Goal: Task Accomplishment & Management: Manage account settings

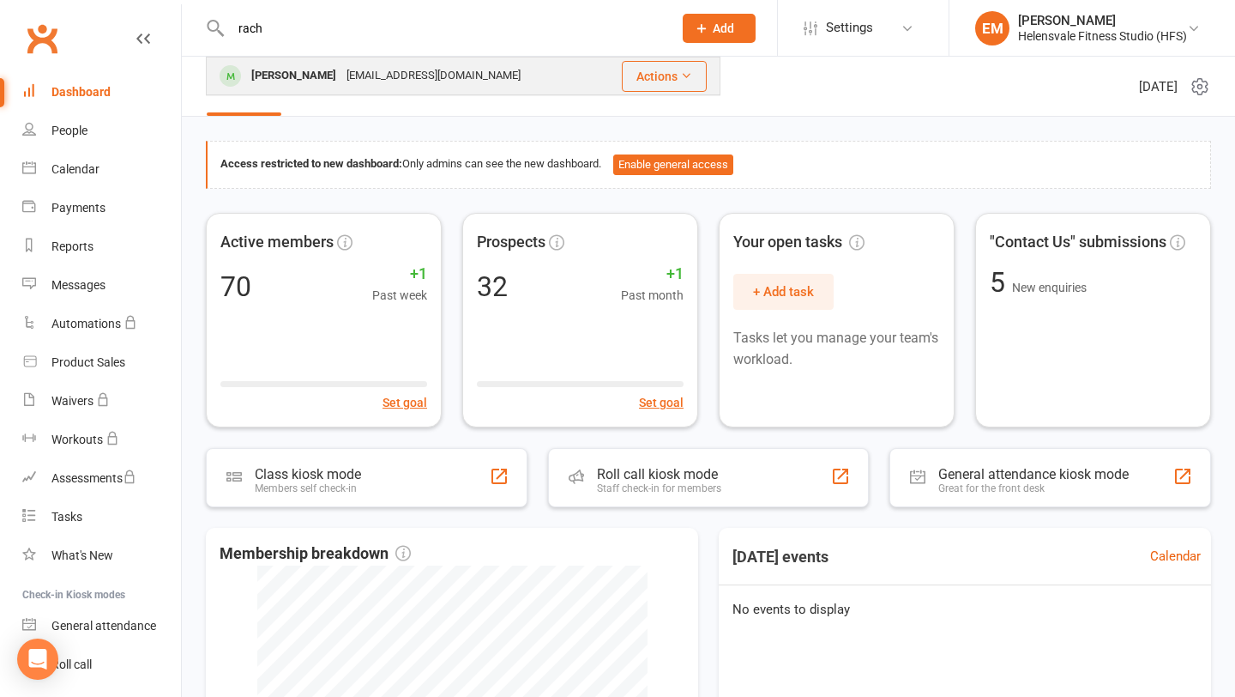
type input "rach"
click at [381, 88] on div "[EMAIL_ADDRESS][DOMAIN_NAME]" at bounding box center [433, 75] width 184 height 25
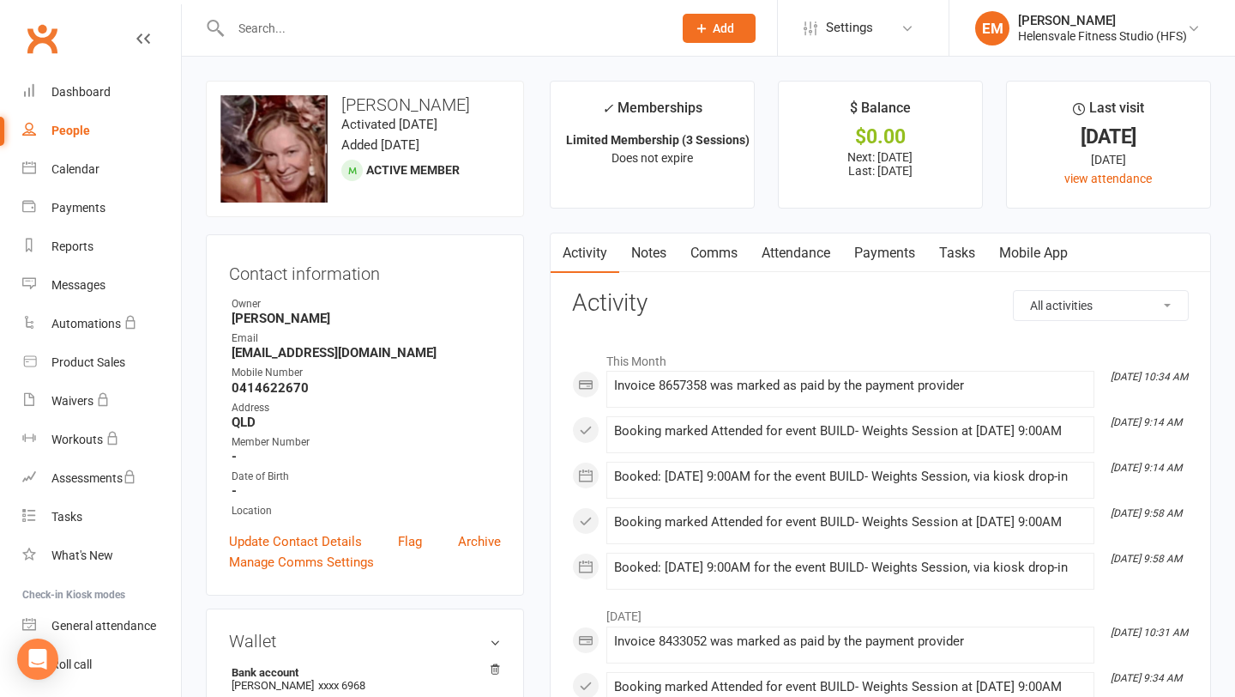
click at [886, 251] on link "Payments" at bounding box center [884, 252] width 85 height 39
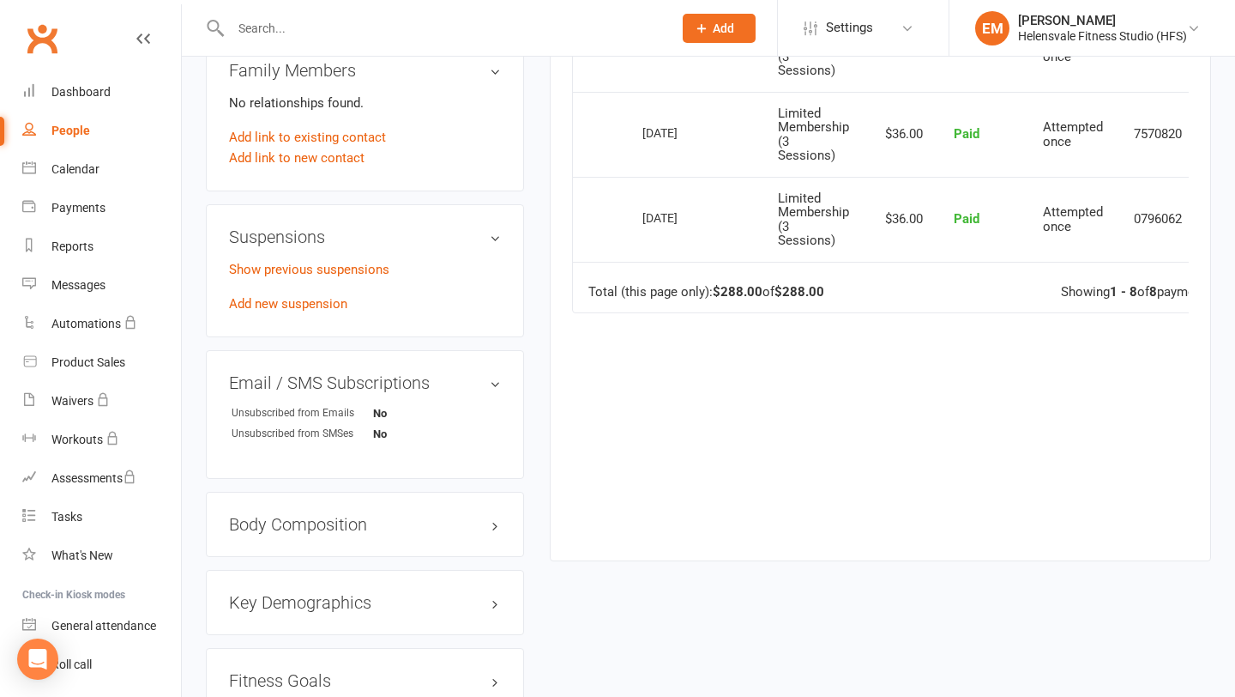
scroll to position [595, 0]
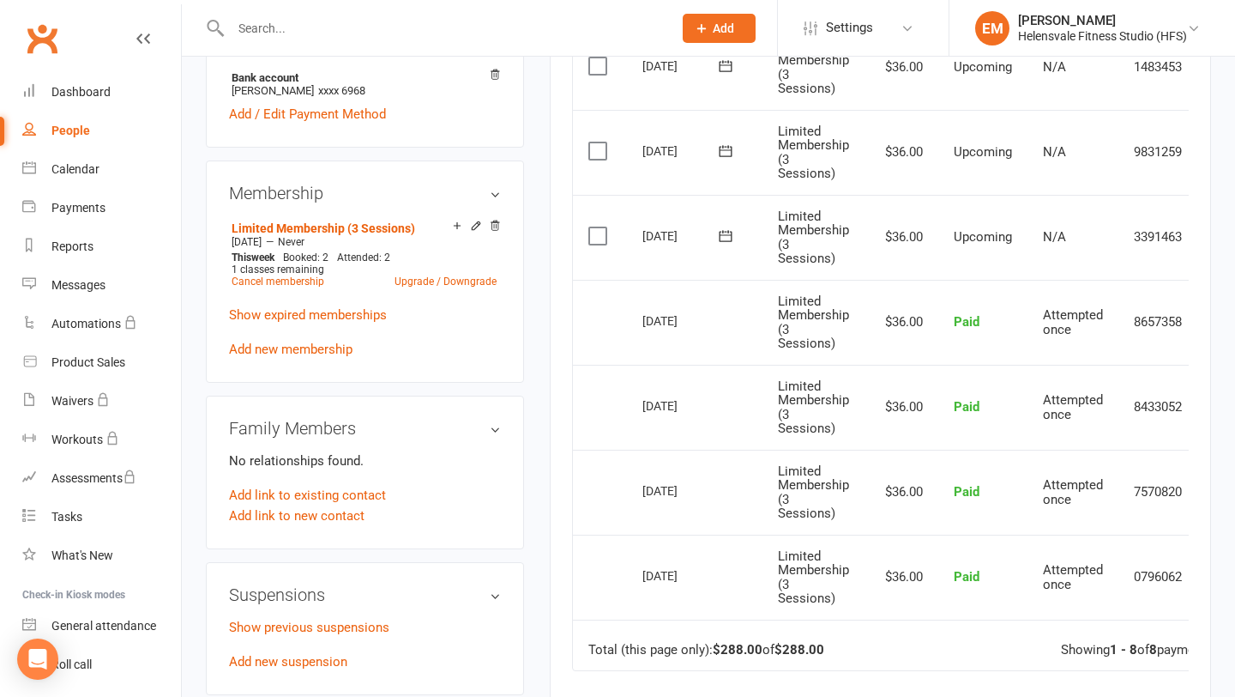
click at [596, 195] on td "Select this" at bounding box center [600, 237] width 54 height 85
click at [590, 227] on label at bounding box center [600, 235] width 23 height 17
click at [590, 227] on input "checkbox" at bounding box center [594, 227] width 11 height 0
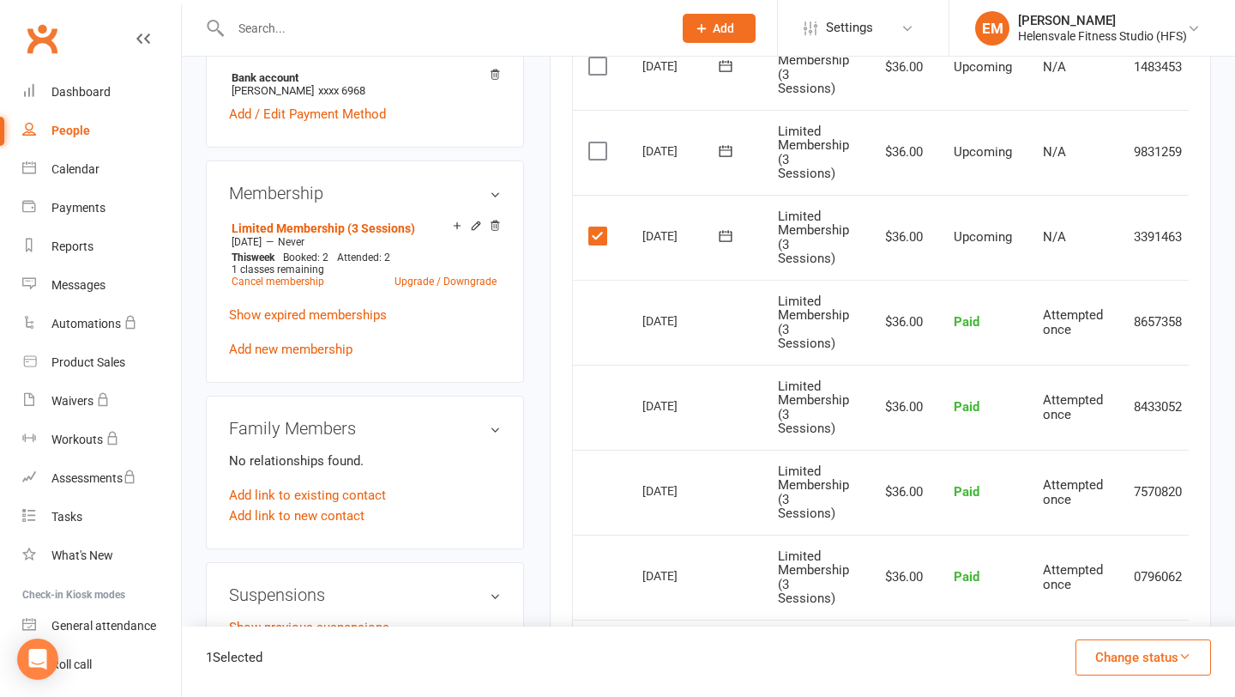
click at [1192, 661] on button "Change status" at bounding box center [1144, 657] width 136 height 36
click at [1066, 610] on link "Skipped" at bounding box center [1126, 611] width 170 height 34
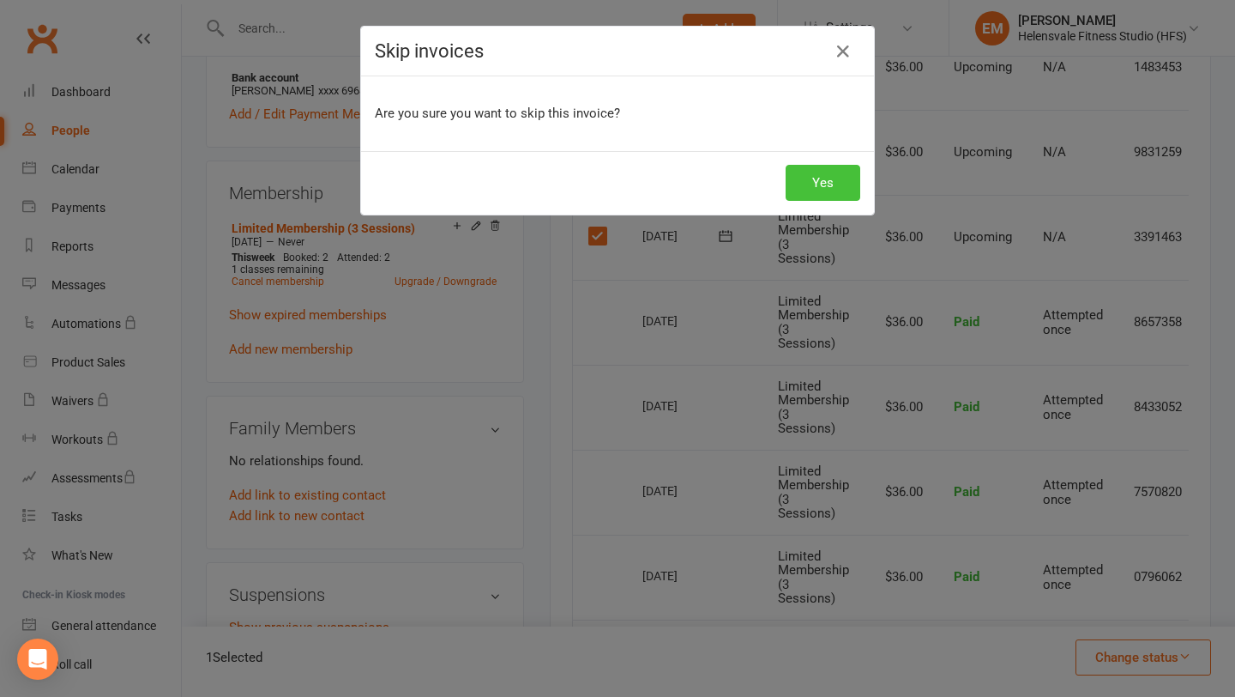
click at [814, 199] on button "Yes" at bounding box center [823, 183] width 75 height 36
